Goal: Transaction & Acquisition: Purchase product/service

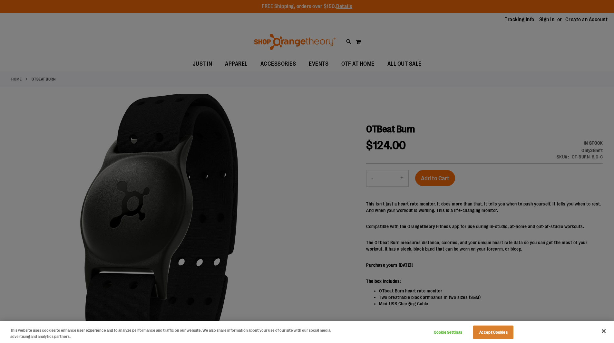
click at [506, 214] on div at bounding box center [307, 171] width 614 height 343
click at [602, 331] on button "Close" at bounding box center [603, 331] width 14 height 14
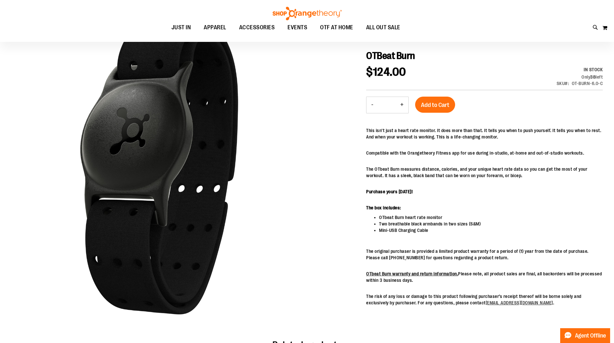
scroll to position [86, 0]
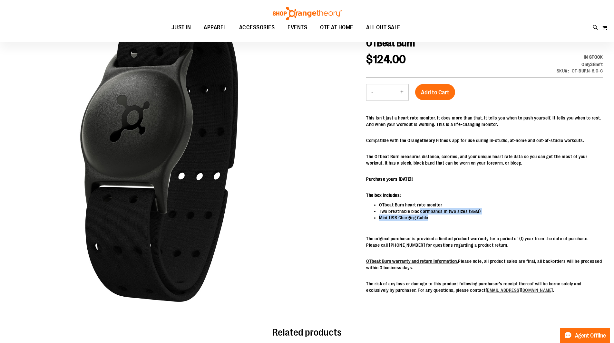
drag, startPoint x: 418, startPoint y: 208, endPoint x: 433, endPoint y: 220, distance: 19.0
click at [433, 220] on ul "OTbeat Burn heart rate monitor Two breathable black armbands in two sizes (S&M)…" at bounding box center [484, 211] width 237 height 19
click at [433, 220] on li "Mini-USB Charging Cable" at bounding box center [491, 218] width 224 height 6
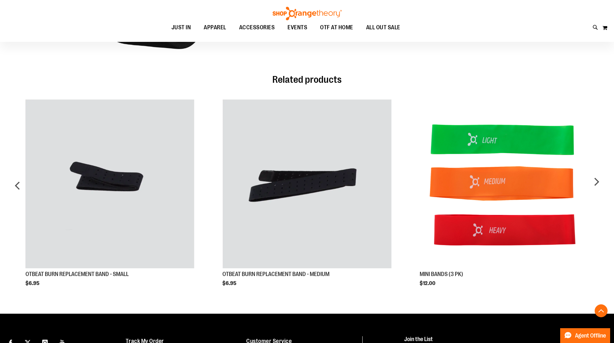
scroll to position [343, 0]
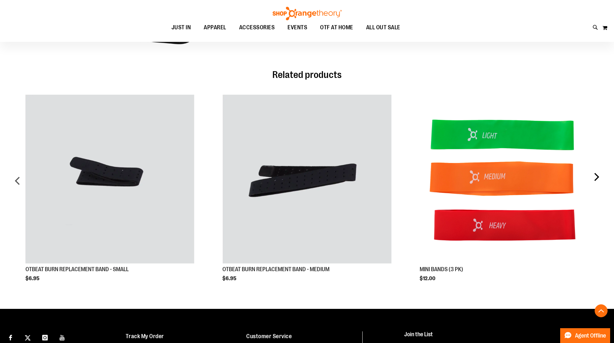
click at [597, 179] on div "next" at bounding box center [596, 183] width 13 height 197
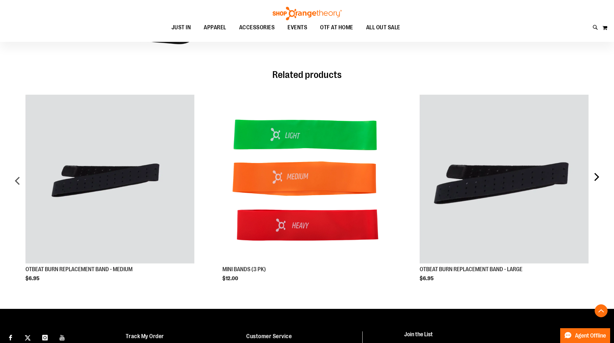
click at [597, 178] on div "next" at bounding box center [596, 183] width 13 height 197
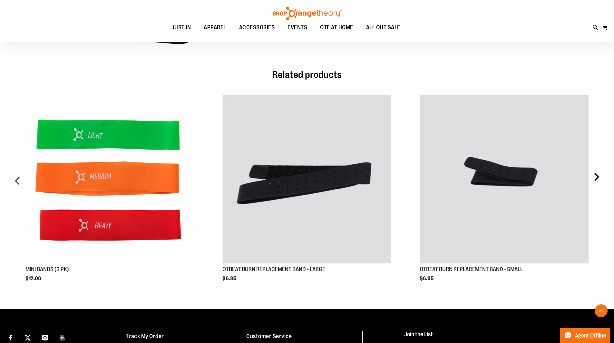
click at [597, 178] on div "next" at bounding box center [596, 183] width 13 height 197
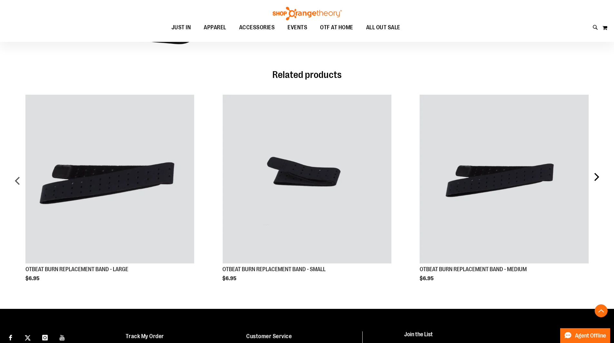
click at [597, 178] on div "next" at bounding box center [596, 183] width 13 height 197
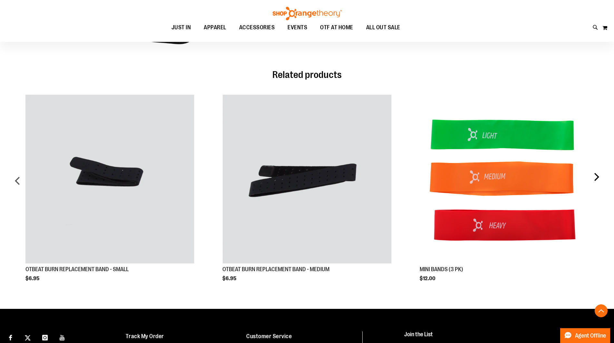
click at [597, 179] on div "next" at bounding box center [596, 183] width 13 height 197
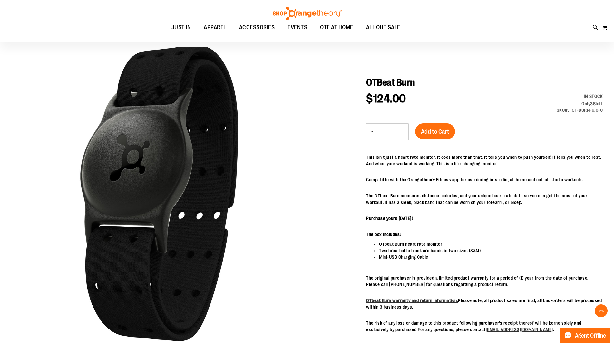
scroll to position [0, 0]
